Goal: Task Accomplishment & Management: Use online tool/utility

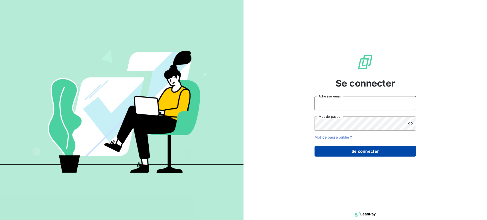
type input "[EMAIL_ADDRESS][DOMAIN_NAME]"
click at [367, 153] on button "Se connecter" at bounding box center [364, 151] width 101 height 11
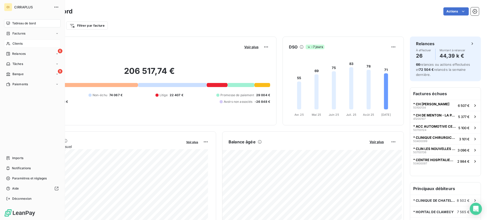
click at [17, 45] on span "Clients" at bounding box center [17, 43] width 10 height 5
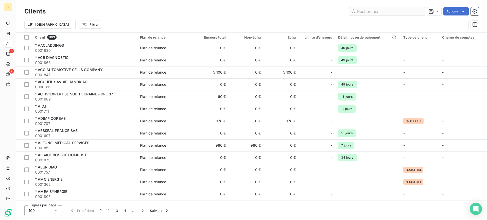
click at [364, 13] on input "text" at bounding box center [387, 11] width 76 height 8
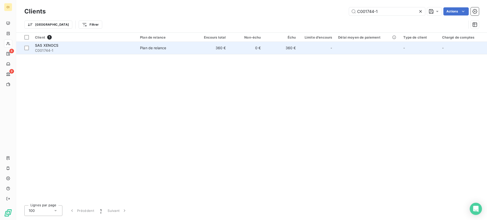
type input "C001744-1"
click at [55, 47] on div "SAS XENOCS" at bounding box center [84, 45] width 99 height 5
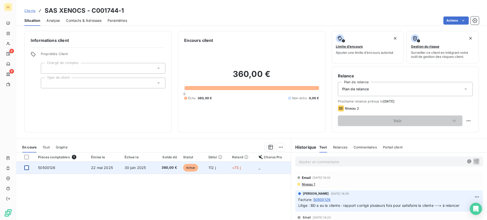
click at [27, 168] on div at bounding box center [26, 167] width 5 height 5
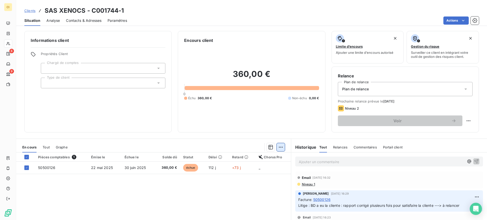
click at [277, 148] on html "CI 6 9 Clients SAS XENOCS - C001744-1 Situation Analyse Contacts & Adresses Par…" at bounding box center [243, 110] width 487 height 220
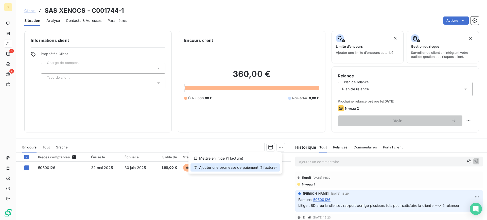
click at [230, 169] on div "Ajouter une promesse de paiement (1 facture)" at bounding box center [235, 167] width 90 height 8
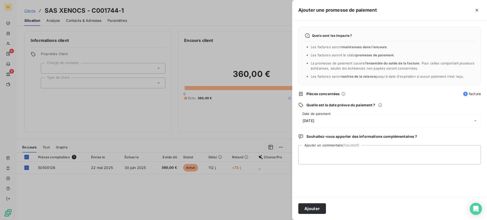
click at [475, 120] on icon at bounding box center [475, 120] width 3 height 1
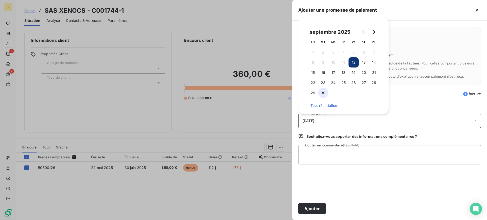
click at [324, 94] on button "30" at bounding box center [323, 93] width 10 height 10
click at [312, 155] on textarea "Ajouter un commentaire (facultatif)" at bounding box center [389, 154] width 183 height 19
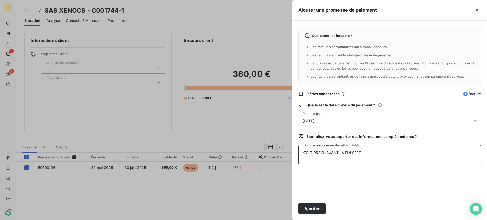
drag, startPoint x: 364, startPoint y: 151, endPoint x: 289, endPoint y: 155, distance: 75.4
click at [289, 220] on div "Ajouter une promesse de paiement Quels sont les impacts ? Les factures seront m…" at bounding box center [243, 220] width 487 height 0
type textarea "Règlt prévu avant la fin sept"
click at [311, 212] on button "Ajouter" at bounding box center [312, 208] width 28 height 11
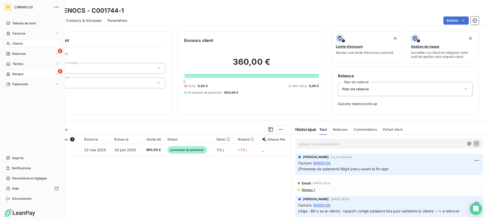
drag, startPoint x: 15, startPoint y: 73, endPoint x: 19, endPoint y: 76, distance: 5.5
click at [15, 73] on span "Banque" at bounding box center [17, 74] width 11 height 5
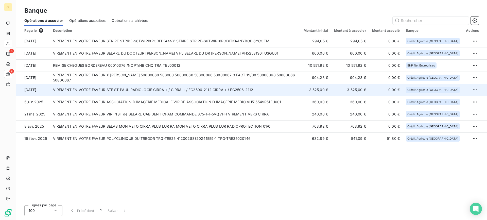
click at [256, 92] on td "VIREMENT EN VOTRE FAVEUR STE ST PAUL RADIOLOGIE CIRRA + / CIRRA + / FC2506-2112…" at bounding box center [175, 90] width 251 height 12
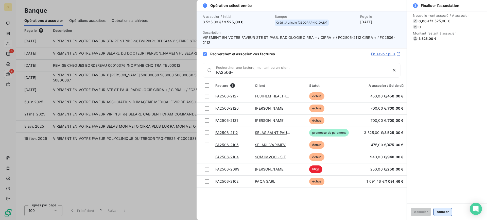
type input "FA2506-"
click at [444, 214] on button "Annuler" at bounding box center [442, 212] width 19 height 8
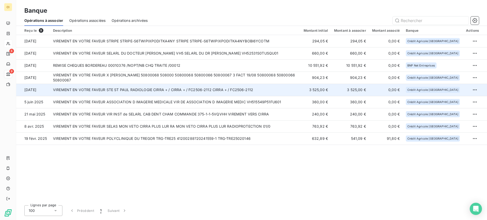
click at [239, 91] on td "VIREMENT EN VOTRE FAVEUR STE ST PAUL RADIOLOGIE CIRRA + / CIRRA + / FC2506-2112…" at bounding box center [175, 90] width 251 height 12
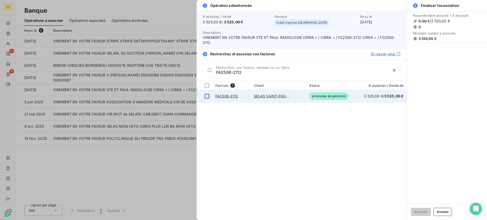
type input "FA2506-2112"
click at [208, 96] on div at bounding box center [207, 96] width 5 height 5
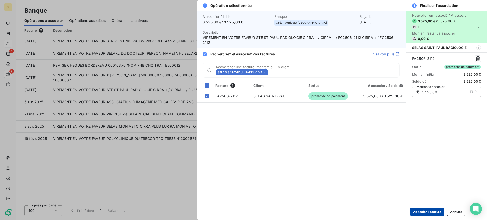
click at [424, 214] on button "Associer 1 facture" at bounding box center [427, 212] width 34 height 8
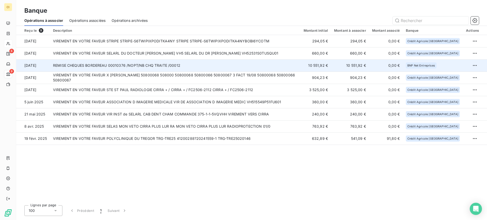
click at [182, 67] on td "REMISE CHEQUES BORDEREAU 00010376 /NOPT/NB CHQ TRAITE /00012" at bounding box center [175, 65] width 251 height 12
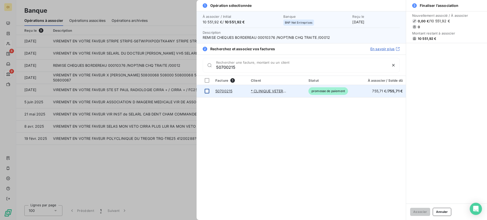
type input "50700215"
click at [209, 91] on div at bounding box center [207, 91] width 5 height 5
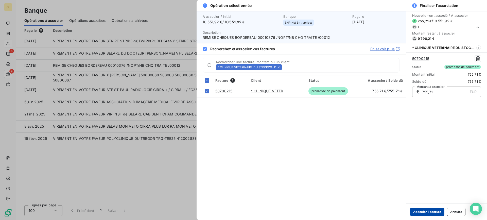
click at [427, 212] on button "Associer 1 facture" at bounding box center [427, 212] width 34 height 8
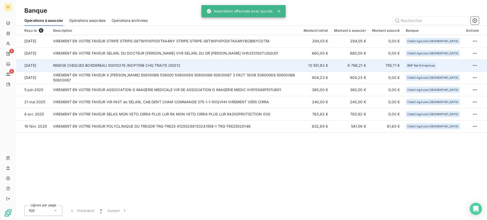
click at [215, 65] on td "REMISE CHEQUES BORDEREAU 00010376 /NOPT/NB CHQ TRAITE /00012" at bounding box center [175, 65] width 251 height 12
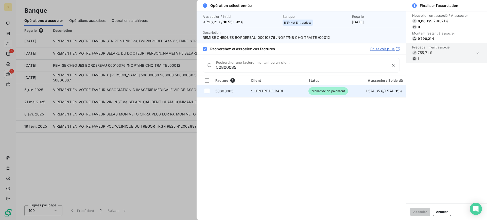
type input "50800085"
click at [206, 90] on div at bounding box center [207, 91] width 5 height 5
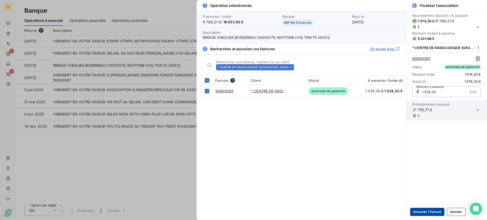
click at [427, 212] on button "Associer 1 facture" at bounding box center [427, 212] width 34 height 8
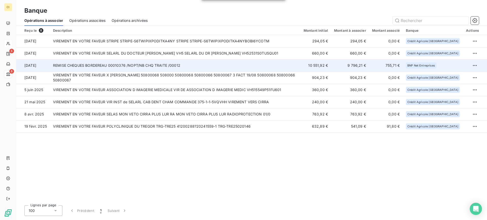
click at [239, 66] on td "REMISE CHEQUES BORDEREAU 00010376 /NOPT/NB CHQ TRAITE /00012" at bounding box center [175, 65] width 251 height 12
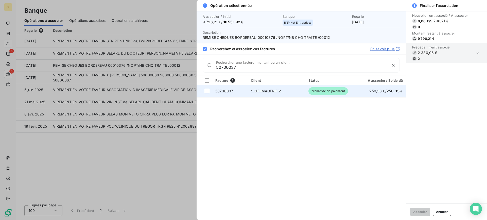
type input "50700037"
click at [207, 91] on div at bounding box center [207, 91] width 5 height 5
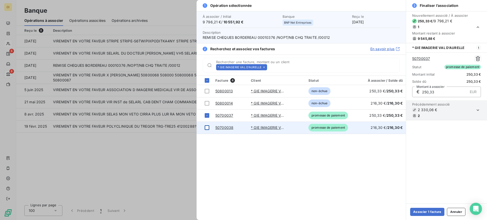
click at [207, 126] on div at bounding box center [207, 127] width 5 height 5
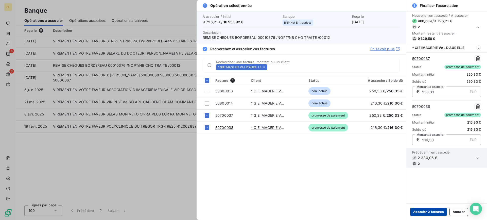
click at [425, 212] on button "Associer 2 factures" at bounding box center [428, 212] width 37 height 8
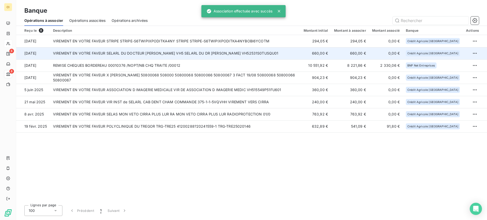
click at [207, 59] on td "VIREMENT EN VOTRE FAVEUR SELARL DU DOCTEUR [PERSON_NAME] VH5 SELARL DU DR [PERS…" at bounding box center [175, 53] width 251 height 12
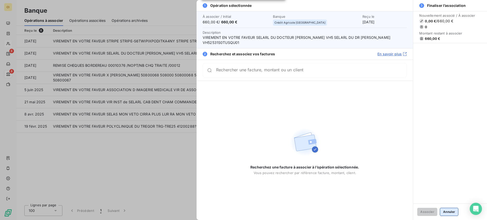
click at [444, 210] on button "Annuler" at bounding box center [449, 212] width 19 height 8
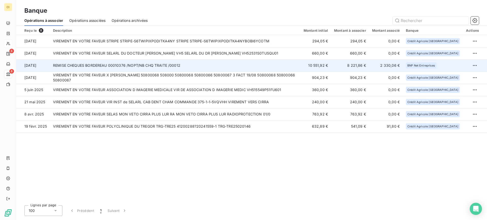
click at [207, 63] on td "REMISE CHEQUES BORDEREAU 00010376 /NOPT/NB CHQ TRAITE /00012" at bounding box center [175, 65] width 251 height 12
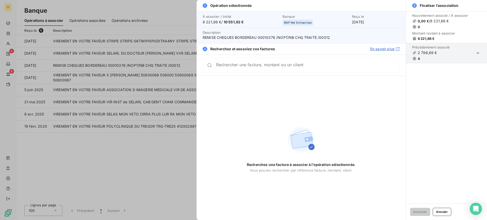
click at [246, 68] on input "Rechercher une facture, montant ou un client" at bounding box center [307, 65] width 183 height 5
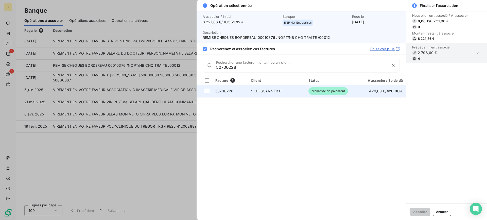
type input "50700228"
click at [208, 90] on div at bounding box center [207, 91] width 5 height 5
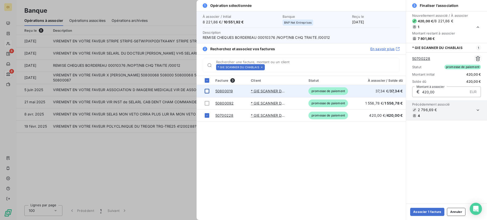
drag, startPoint x: 208, startPoint y: 90, endPoint x: 208, endPoint y: 94, distance: 4.1
click at [208, 90] on div at bounding box center [207, 91] width 5 height 5
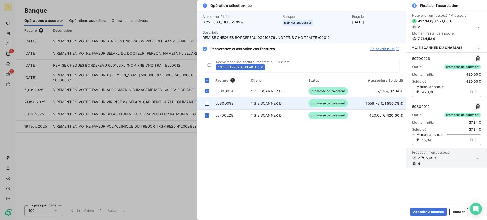
click at [206, 102] on div at bounding box center [207, 103] width 5 height 5
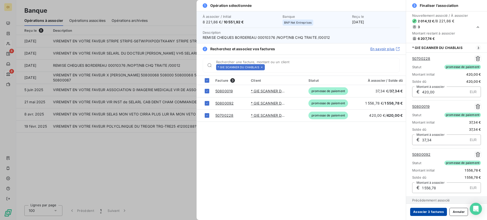
click at [431, 212] on button "Associer 3 factures" at bounding box center [428, 212] width 37 height 8
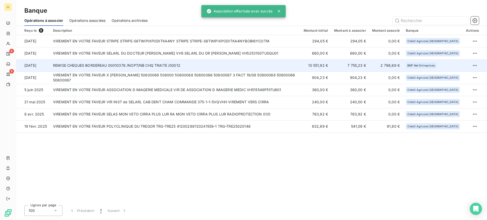
click at [212, 67] on td "REMISE CHEQUES BORDEREAU 00010376 /NOPT/NB CHQ TRAITE /00012" at bounding box center [175, 65] width 251 height 12
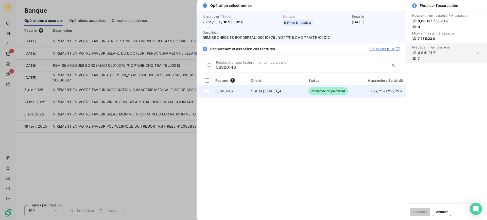
type input "50800146"
click at [206, 90] on div at bounding box center [207, 91] width 5 height 5
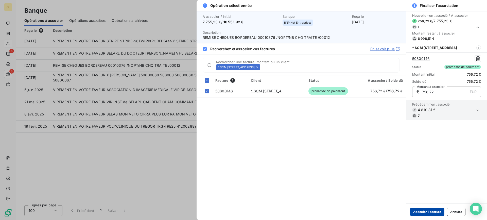
click at [423, 213] on button "Associer 1 facture" at bounding box center [427, 212] width 34 height 8
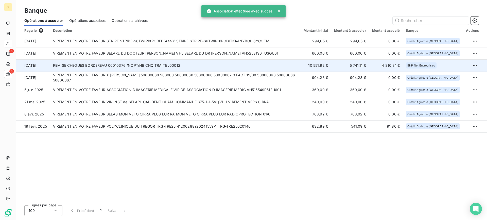
click at [235, 63] on td "REMISE CHEQUES BORDEREAU 00010376 /NOPT/NB CHQ TRAITE /00012" at bounding box center [175, 65] width 251 height 12
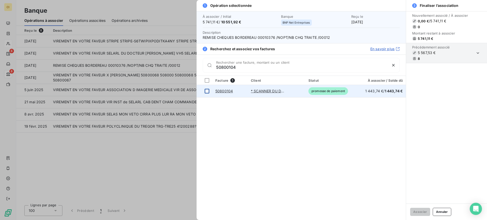
type input "50800104"
click at [206, 91] on div at bounding box center [207, 91] width 5 height 5
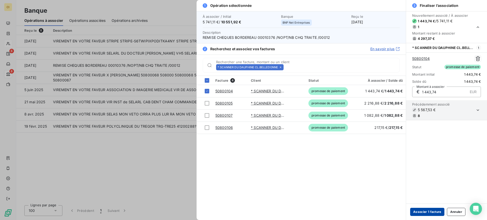
click at [424, 210] on button "Associer 1 facture" at bounding box center [427, 212] width 34 height 8
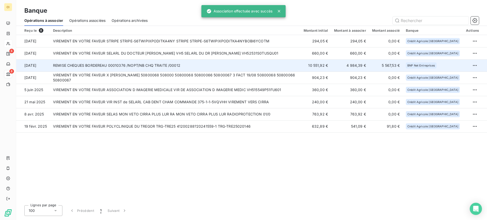
click at [204, 65] on td "REMISE CHEQUES BORDEREAU 00010376 /NOPT/NB CHQ TRAITE /00012" at bounding box center [175, 65] width 251 height 12
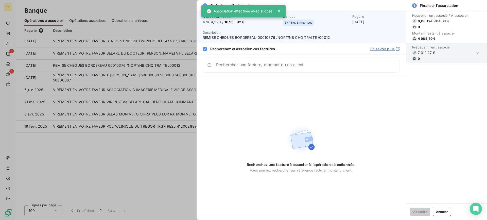
click at [256, 66] on input "Rechercher une facture, montant ou un client" at bounding box center [307, 65] width 183 height 5
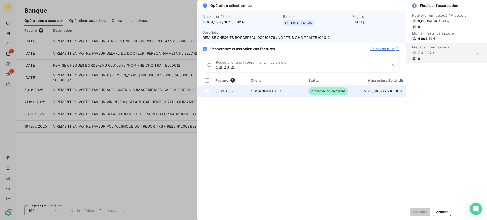
type input "50800105"
click at [208, 90] on div at bounding box center [207, 91] width 5 height 5
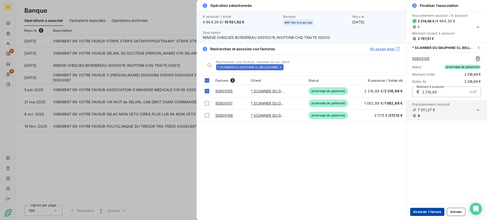
click at [428, 210] on button "Associer 1 facture" at bounding box center [427, 212] width 34 height 8
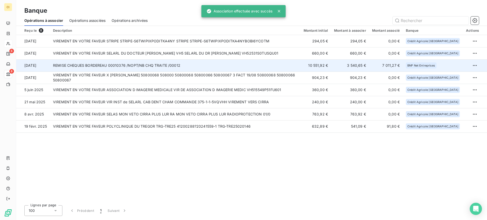
click at [252, 65] on td "REMISE CHEQUES BORDEREAU 00010376 /NOPT/NB CHQ TRAITE /00012" at bounding box center [175, 65] width 251 height 12
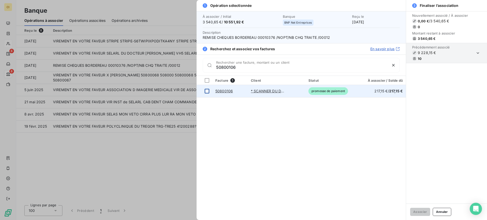
type input "50800106"
click at [205, 91] on div at bounding box center [207, 91] width 5 height 5
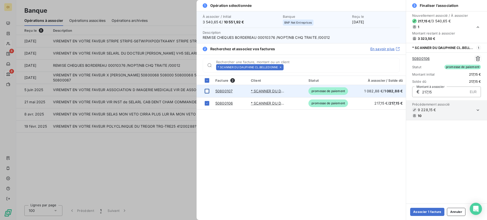
click at [207, 92] on div at bounding box center [207, 91] width 5 height 5
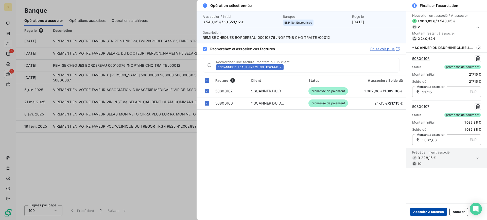
click at [429, 213] on button "Associer 2 factures" at bounding box center [428, 212] width 37 height 8
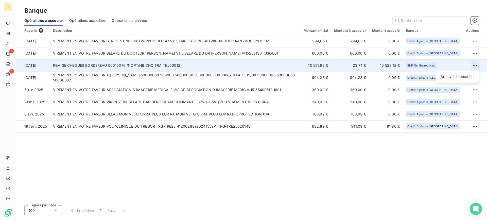
click at [472, 64] on html "CI 6 8 Banque Opérations à associer Opérations associées Opérations archivées R…" at bounding box center [243, 110] width 487 height 220
click at [446, 76] on div "Archiver l’opération" at bounding box center [456, 77] width 39 height 8
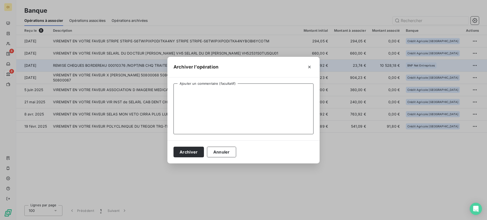
click at [192, 93] on textarea "Ajouter un commentaire (facultatif)" at bounding box center [243, 108] width 140 height 51
drag, startPoint x: 190, startPoint y: 92, endPoint x: 210, endPoint y: 93, distance: 19.8
click at [210, 93] on textarea "REMB MPE" at bounding box center [243, 108] width 140 height 51
type textarea "REMB CHORONOPOST"
click at [188, 153] on button "Archiver" at bounding box center [188, 152] width 30 height 11
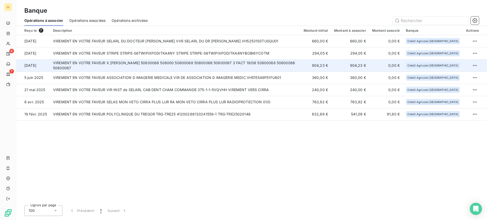
click at [186, 66] on td "VIREMENT EN VOTRE FAVEUR X [PERSON_NAME] 50800068 508000 50800068 50800066 5080…" at bounding box center [175, 65] width 251 height 12
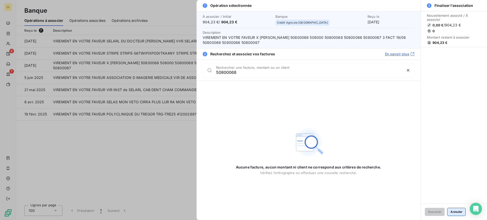
type input "50800068"
click at [461, 213] on button "Annuler" at bounding box center [456, 212] width 19 height 8
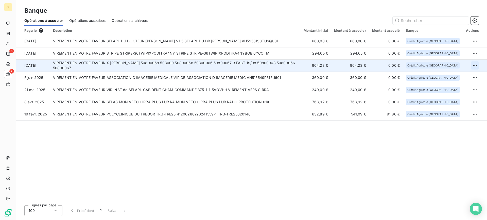
click at [475, 65] on html "CI 6 7 Banque Opérations à associer Opérations associées Opérations archivées R…" at bounding box center [243, 110] width 487 height 220
click at [458, 78] on div "Archiver l’opération" at bounding box center [456, 77] width 39 height 8
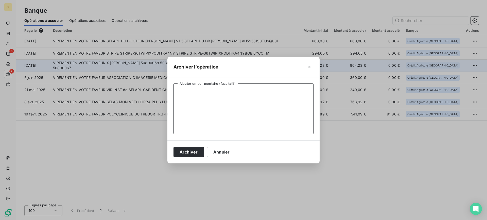
click at [181, 94] on textarea "Ajouter un commentaire (facultatif)" at bounding box center [243, 108] width 140 height 51
type textarea "DOUBLE REGLT C339"
click at [192, 152] on button "Archiver" at bounding box center [188, 152] width 30 height 11
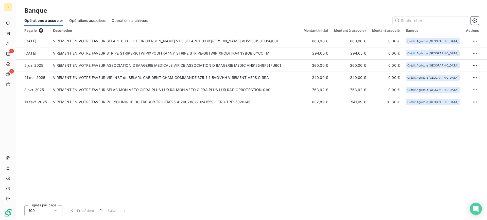
click at [119, 21] on span "Opérations archivées" at bounding box center [130, 20] width 36 height 5
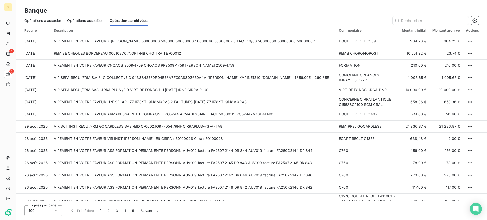
click at [45, 19] on span "Opérations à associer" at bounding box center [42, 20] width 37 height 5
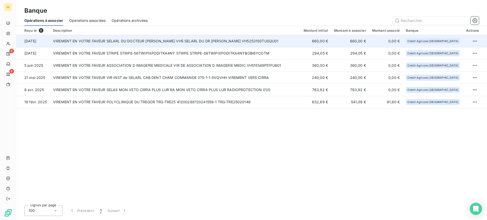
click at [192, 41] on td "VIREMENT EN VOTRE FAVEUR SELARL DU DOCTEUR [PERSON_NAME] VH5 SELARL DU DR [PERS…" at bounding box center [175, 41] width 251 height 12
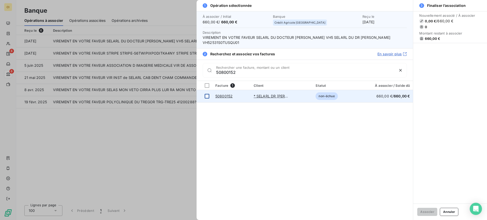
type input "50800152"
click at [207, 95] on div at bounding box center [207, 96] width 5 height 5
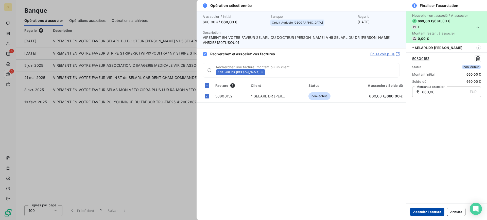
click at [431, 213] on button "Associer 1 facture" at bounding box center [427, 212] width 34 height 8
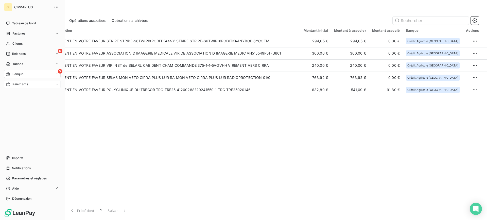
click at [18, 84] on span "Paiements" at bounding box center [19, 84] width 15 height 5
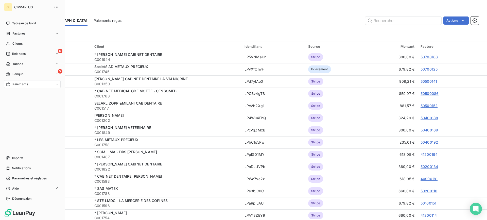
drag, startPoint x: 16, startPoint y: 43, endPoint x: 153, endPoint y: 33, distance: 137.3
click at [16, 43] on span "Clients" at bounding box center [17, 43] width 10 height 5
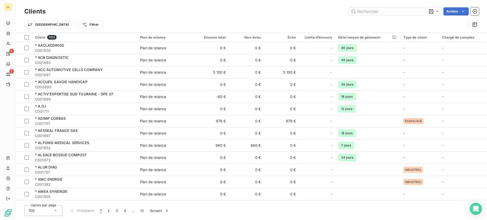
click at [368, 14] on input "text" at bounding box center [387, 11] width 76 height 8
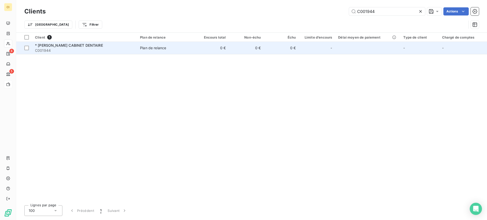
type input "C001944"
click at [72, 46] on span "* [PERSON_NAME] CABINET DENTAIRE" at bounding box center [69, 45] width 68 height 4
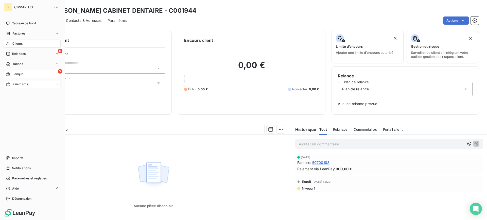
click at [15, 74] on span "Banque" at bounding box center [17, 74] width 11 height 5
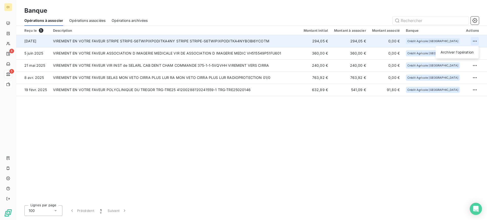
click at [474, 40] on html "CI 6 5 Banque Opérations à associer Opérations associées Opérations archivées R…" at bounding box center [243, 110] width 487 height 220
click at [457, 52] on div "Archiver l’opération" at bounding box center [456, 52] width 39 height 8
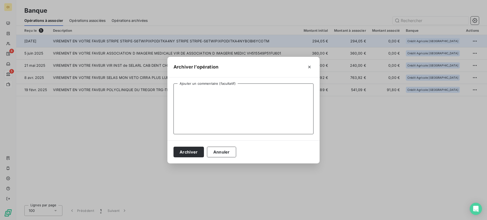
click at [220, 95] on textarea "Ajouter un commentaire (facultatif)" at bounding box center [243, 108] width 140 height 51
click at [177, 92] on textarea "C1944" at bounding box center [243, 108] width 140 height 51
click at [217, 90] on textarea "REGLT STRIPE C1944" at bounding box center [243, 108] width 140 height 51
type textarea "REGLT STRIPE C1944 / 50700188"
click at [189, 152] on button "Archiver" at bounding box center [188, 152] width 30 height 11
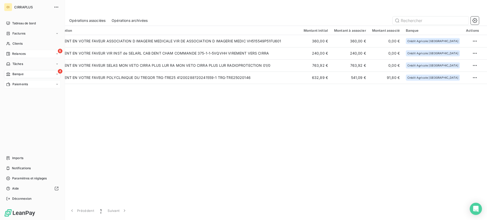
click at [14, 52] on span "Relances" at bounding box center [18, 53] width 13 height 5
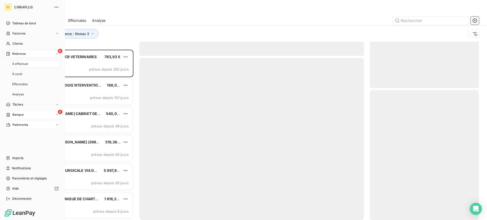
scroll to position [166, 105]
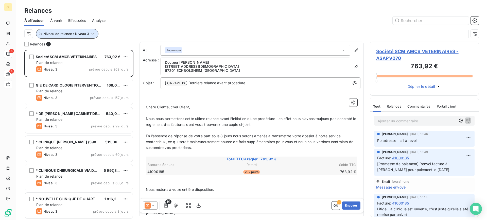
click at [93, 34] on icon "button" at bounding box center [92, 33] width 5 height 5
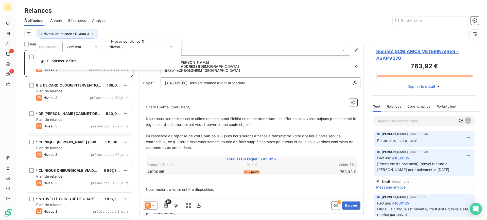
drag, startPoint x: 169, startPoint y: 47, endPoint x: 164, endPoint y: 51, distance: 6.3
click at [170, 47] on icon at bounding box center [171, 46] width 5 height 5
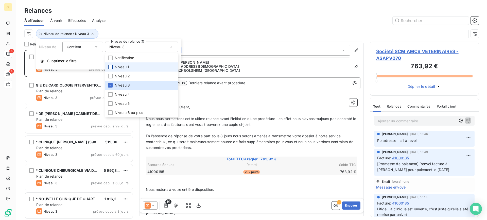
click at [110, 67] on div at bounding box center [110, 67] width 5 height 5
click at [110, 85] on icon at bounding box center [110, 85] width 3 height 3
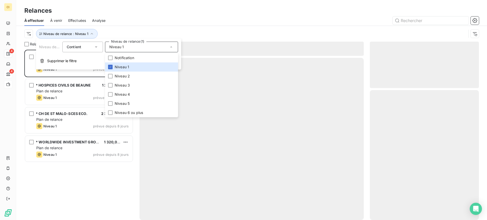
scroll to position [166, 105]
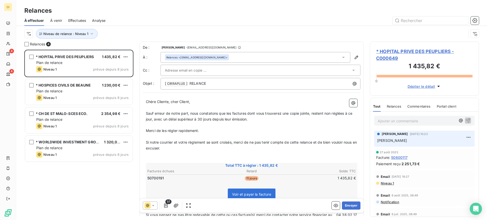
click at [136, 16] on div at bounding box center [295, 20] width 367 height 8
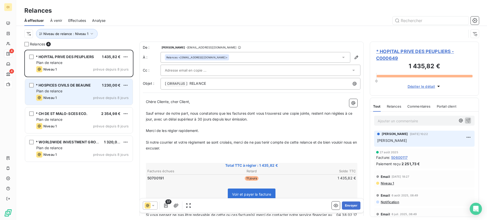
click at [69, 89] on div "Plan de relance" at bounding box center [82, 90] width 92 height 5
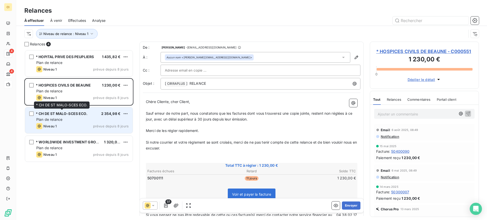
click at [65, 112] on span "* CH DE ST MALO-SCES ECO." at bounding box center [62, 113] width 52 height 4
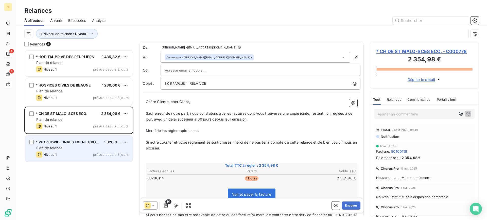
click at [58, 144] on span "* WORLDWIDE INVESTMENT GROUPE AG" at bounding box center [72, 142] width 73 height 4
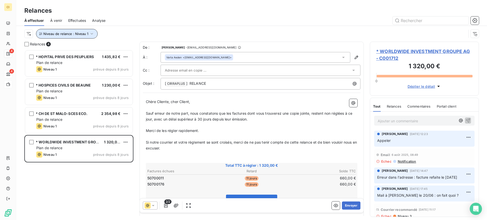
click at [91, 33] on icon "button" at bounding box center [91, 33] width 5 height 5
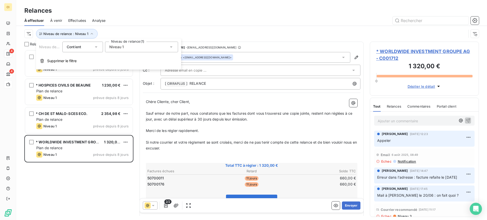
click at [171, 47] on icon at bounding box center [171, 46] width 5 height 5
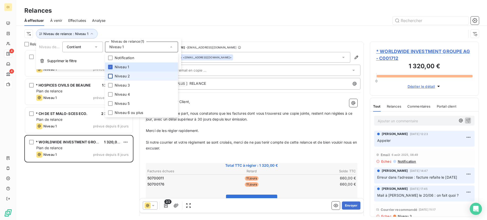
click at [110, 77] on div at bounding box center [110, 76] width 5 height 5
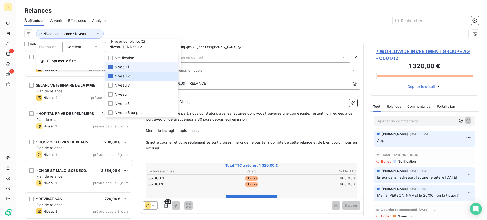
scroll to position [166, 105]
click at [111, 69] on li "Niveau 1" at bounding box center [141, 66] width 73 height 9
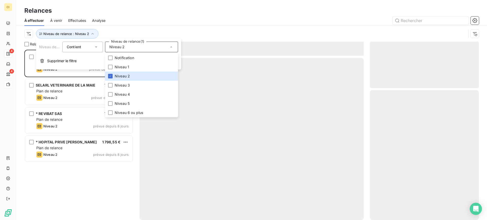
scroll to position [166, 105]
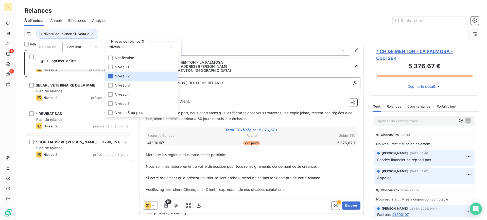
click at [142, 16] on div "À effectuer À venir Effectuées Analyse" at bounding box center [251, 20] width 471 height 11
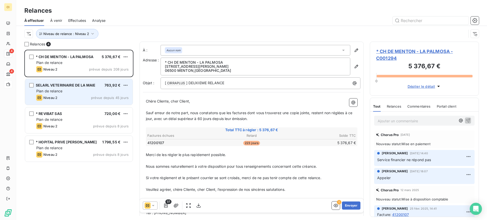
click at [68, 89] on div "Plan de relance" at bounding box center [82, 90] width 92 height 5
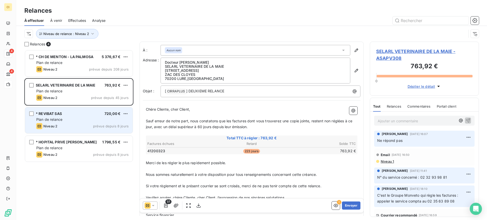
click at [62, 115] on span "* REVIBAT SAS" at bounding box center [49, 113] width 26 height 4
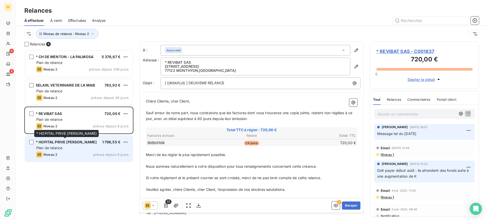
click at [58, 145] on div "* HOPITAL PRIVE [PERSON_NAME]" at bounding box center [66, 141] width 61 height 5
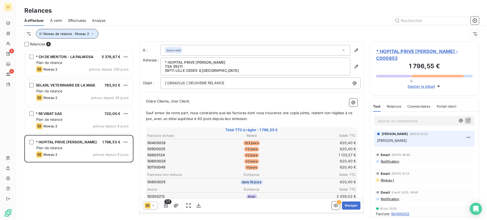
drag, startPoint x: 92, startPoint y: 33, endPoint x: 112, endPoint y: 37, distance: 20.3
click at [93, 32] on icon "button" at bounding box center [92, 33] width 5 height 5
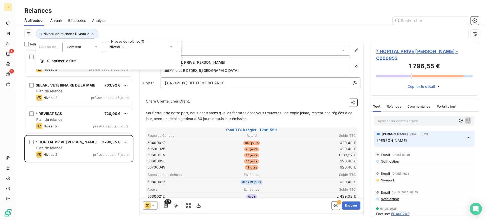
click at [171, 47] on icon at bounding box center [171, 46] width 3 height 1
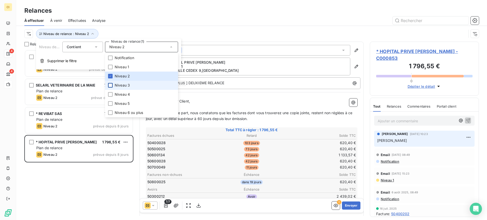
click at [112, 84] on div at bounding box center [110, 85] width 5 height 5
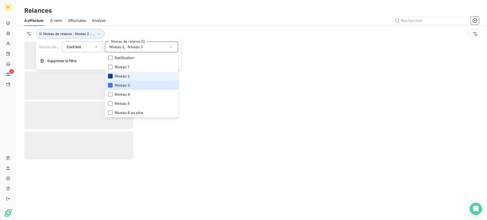
click at [111, 76] on div at bounding box center [110, 76] width 5 height 5
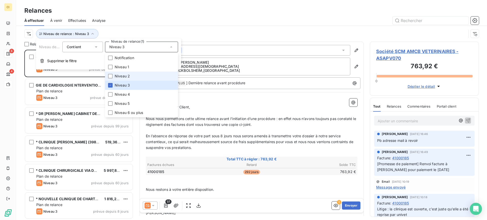
scroll to position [166, 105]
click at [155, 14] on div "Relances" at bounding box center [251, 10] width 471 height 9
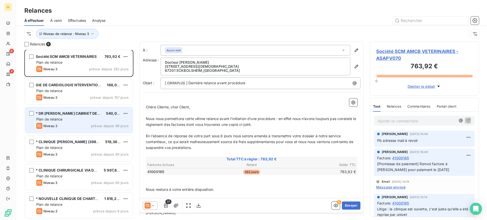
scroll to position [0, 0]
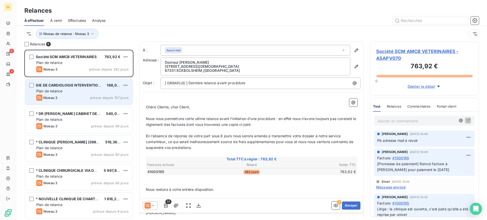
click at [72, 90] on div "Plan de relance" at bounding box center [82, 90] width 92 height 5
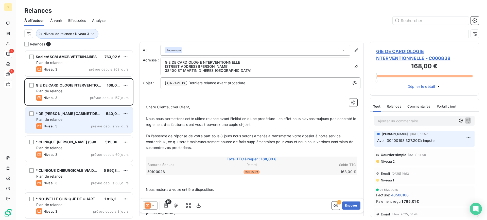
click at [72, 114] on span "* DR BONNET JEAN-MARIE CABINET DENTAIRE" at bounding box center [73, 113] width 75 height 4
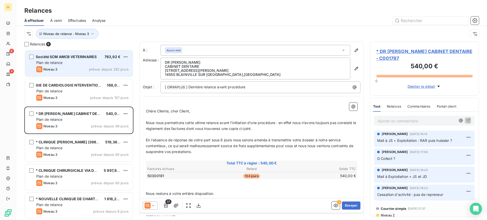
click at [55, 60] on span "Plan de relance" at bounding box center [49, 62] width 26 height 4
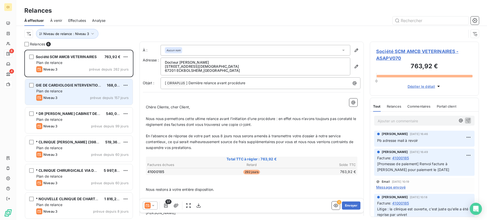
click at [55, 89] on span "Plan de relance" at bounding box center [49, 91] width 26 height 4
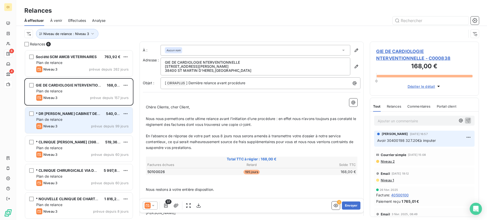
click at [54, 117] on span "Plan de relance" at bounding box center [49, 119] width 26 height 4
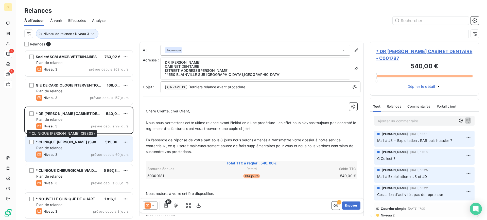
click at [56, 145] on div "* CLINIQUE GEOFFROY SAINT HILAIRE (398SS)" at bounding box center [68, 141] width 65 height 5
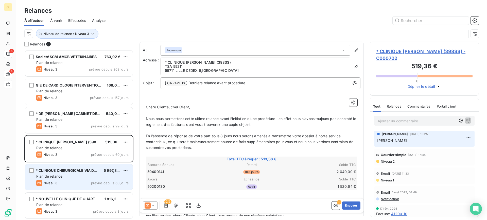
click at [57, 180] on div "Niveau 3" at bounding box center [46, 183] width 21 height 6
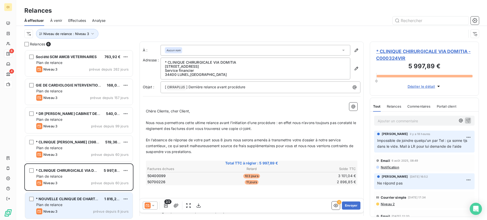
click at [58, 204] on span "Plan de relance" at bounding box center [49, 204] width 26 height 4
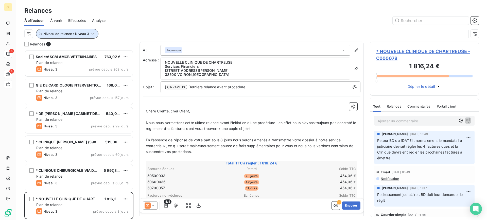
click at [93, 33] on icon "button" at bounding box center [92, 33] width 5 height 5
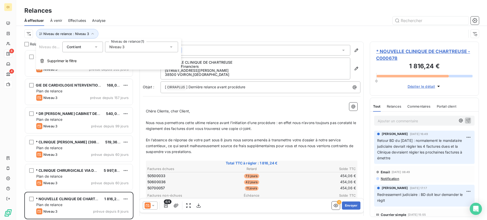
click at [171, 46] on icon at bounding box center [171, 46] width 3 height 1
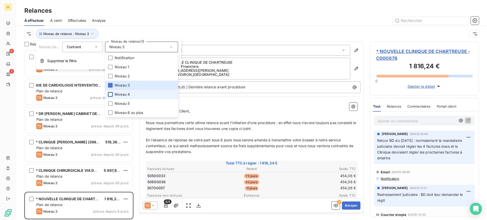
click at [111, 93] on div at bounding box center [110, 94] width 5 height 5
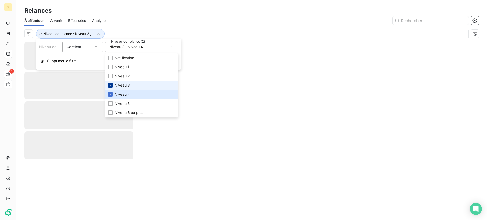
click at [112, 84] on icon at bounding box center [110, 85] width 3 height 3
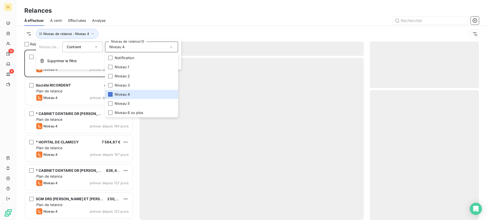
scroll to position [166, 105]
click at [146, 16] on div at bounding box center [295, 20] width 367 height 8
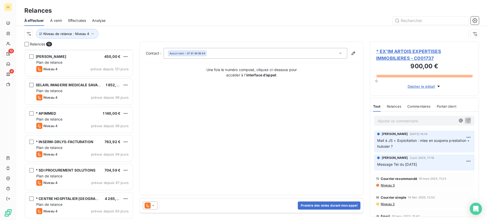
scroll to position [0, 0]
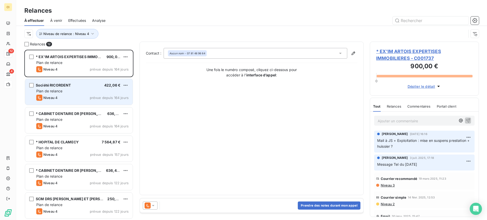
click at [69, 88] on div "Société RICORDENT 422,06 € Plan de relance Niveau 4 prévue depuis 164 jours" at bounding box center [79, 92] width 108 height 26
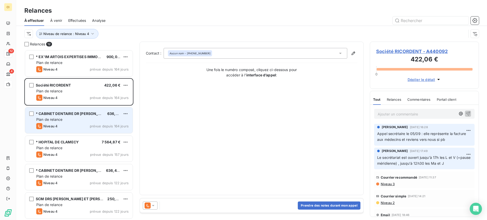
click at [60, 117] on span "Plan de relance" at bounding box center [49, 119] width 26 height 4
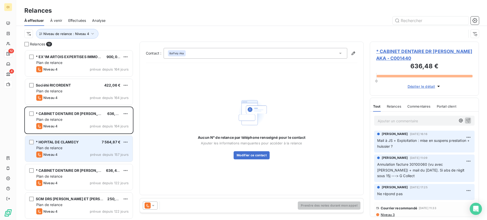
click at [58, 143] on span "* HOPITAL DE CLAMECY" at bounding box center [57, 142] width 43 height 4
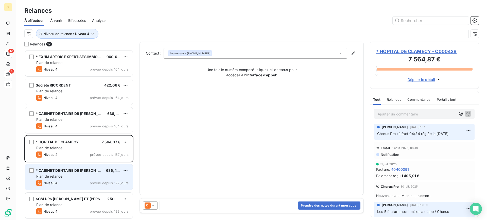
click at [56, 174] on div "Plan de relance" at bounding box center [82, 176] width 92 height 5
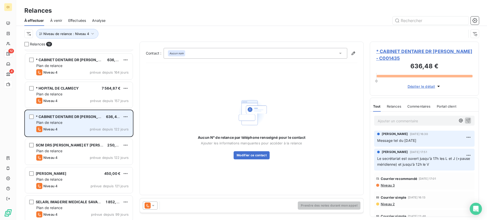
scroll to position [76, 0]
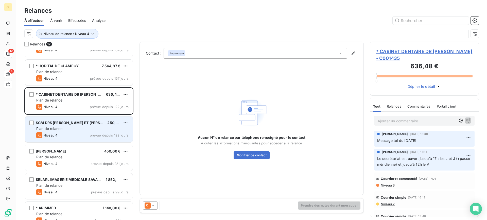
click at [65, 133] on div "Niveau 4 prévue depuis 122 jours" at bounding box center [82, 135] width 92 height 6
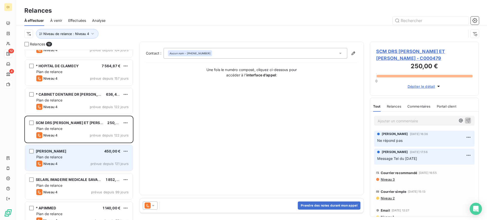
click at [60, 160] on div "DR VALENTE CATARINA 450,00 € Plan de relance Niveau 4 prévue depuis 121 jours" at bounding box center [79, 158] width 108 height 26
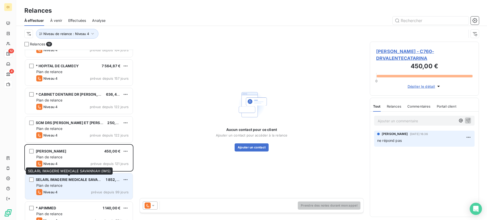
click at [54, 182] on div "SELARL IMAGERIE MEDICALE SAVANNAH (IMS)" at bounding box center [69, 179] width 66 height 5
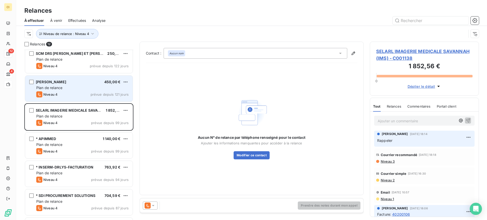
scroll to position [152, 0]
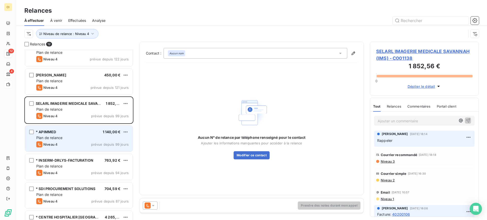
click at [62, 141] on div "Niveau 4 prévue depuis 99 jours" at bounding box center [82, 144] width 92 height 6
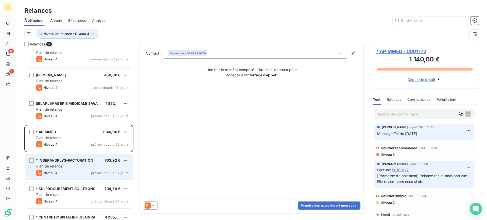
click at [67, 167] on div "Plan de relance" at bounding box center [82, 166] width 92 height 5
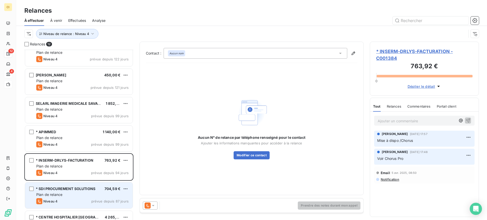
click at [60, 194] on span "Plan de relance" at bounding box center [49, 194] width 26 height 4
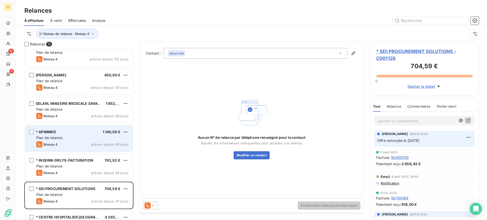
scroll to position [171, 0]
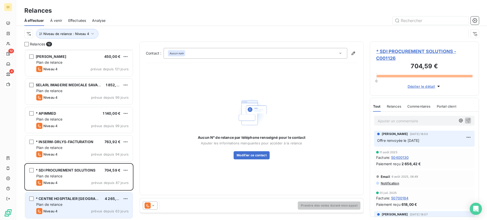
click at [63, 201] on div "* CENTRE HOSPITALIER ALPES-ISERE 4 265,42 € Plan de relance Niveau 4 prévue dep…" at bounding box center [79, 205] width 108 height 26
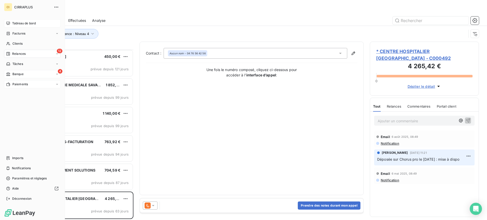
click at [20, 24] on span "Tableau de bord" at bounding box center [24, 23] width 24 height 5
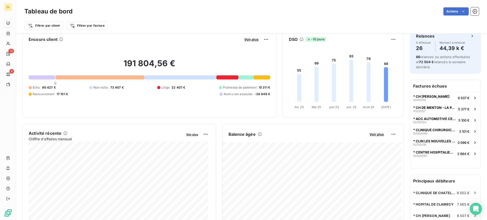
scroll to position [0, 0]
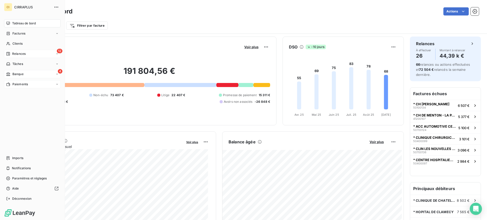
click at [18, 85] on span "Paiements" at bounding box center [19, 84] width 15 height 5
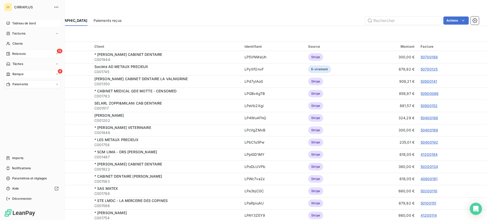
click at [18, 74] on span "Banque" at bounding box center [17, 74] width 11 height 5
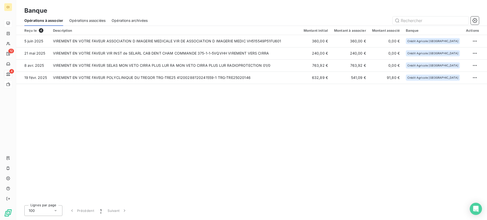
click at [129, 21] on span "Opérations archivées" at bounding box center [130, 20] width 36 height 5
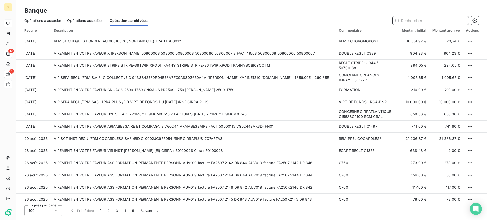
click at [45, 20] on span "Opérations à associer" at bounding box center [42, 20] width 37 height 5
